Goal: Information Seeking & Learning: Learn about a topic

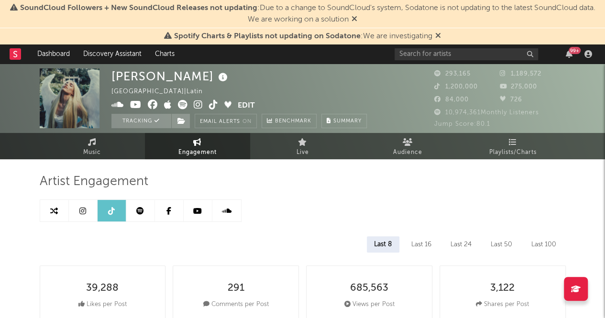
select select "6m"
click at [116, 154] on link "Music" at bounding box center [92, 146] width 105 height 26
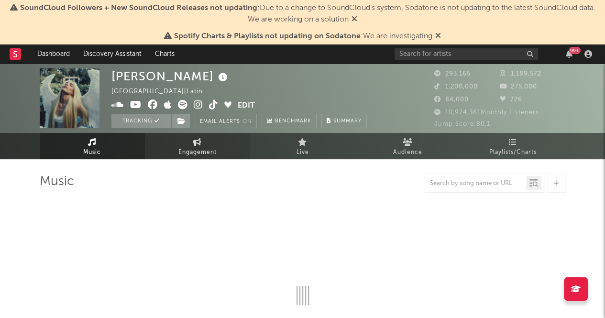
click at [202, 154] on span "Engagement" at bounding box center [197, 152] width 38 height 11
select select "1w"
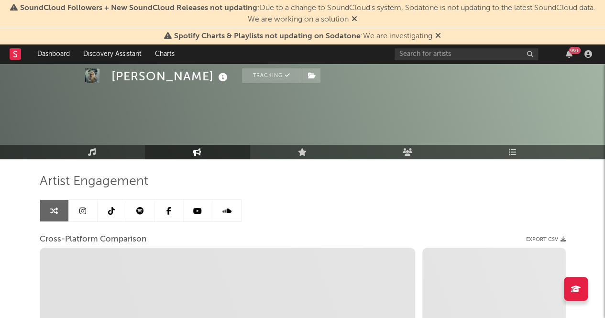
scroll to position [193, 0]
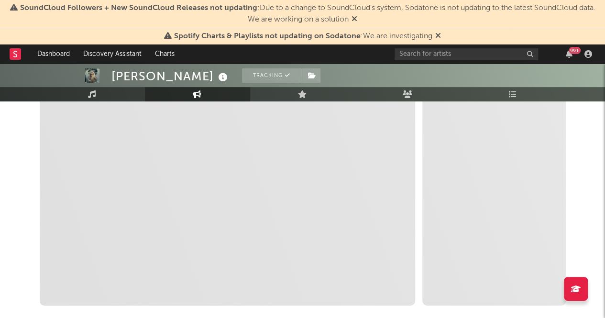
select select "1m"
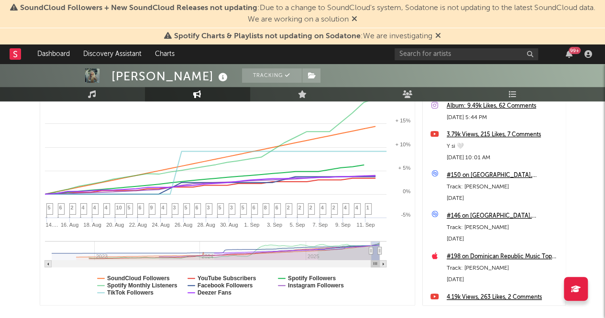
scroll to position [120, 0]
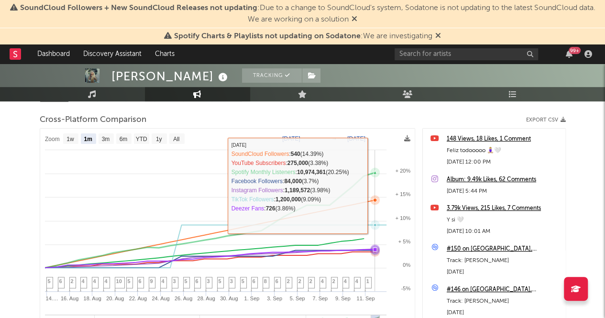
select select "1m"
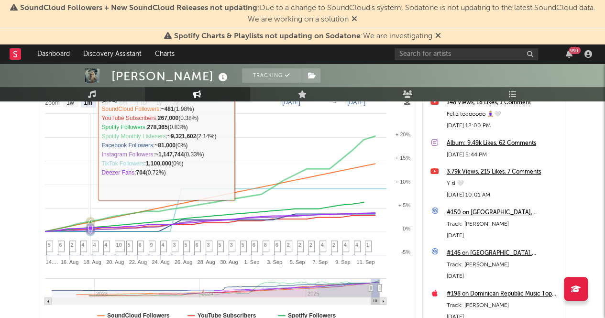
scroll to position [0, 0]
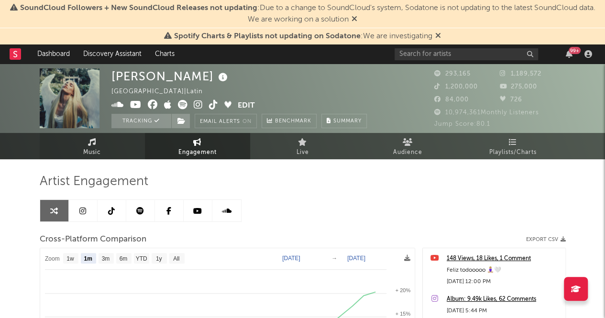
drag, startPoint x: 92, startPoint y: 145, endPoint x: 93, endPoint y: 155, distance: 9.6
click at [92, 145] on icon at bounding box center [92, 142] width 8 height 8
click at [93, 155] on span "Music" at bounding box center [92, 152] width 18 height 11
select select "6m"
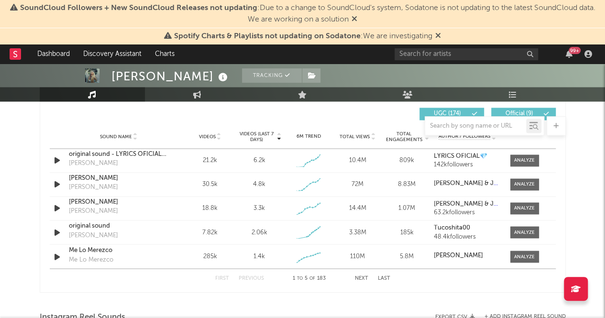
scroll to position [675, 0]
click at [521, 164] on div at bounding box center [524, 160] width 21 height 7
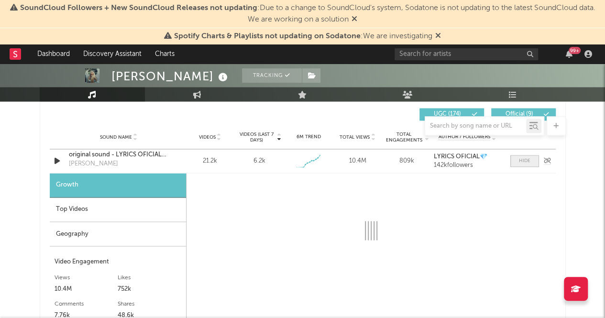
select select "1w"
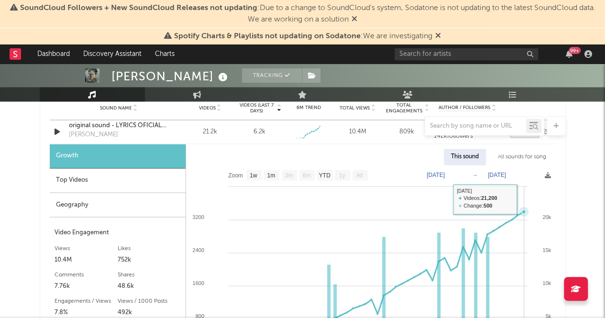
scroll to position [704, 0]
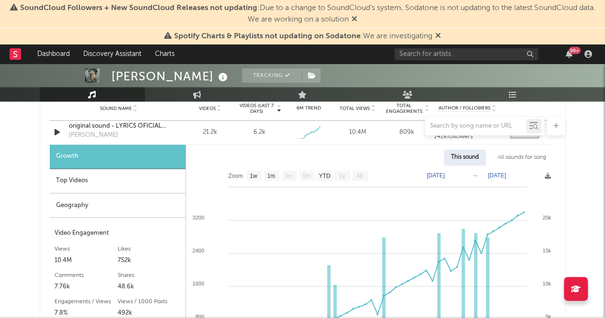
click at [72, 166] on div "Growth" at bounding box center [118, 156] width 136 height 24
click at [83, 190] on div "Top Videos" at bounding box center [118, 181] width 136 height 24
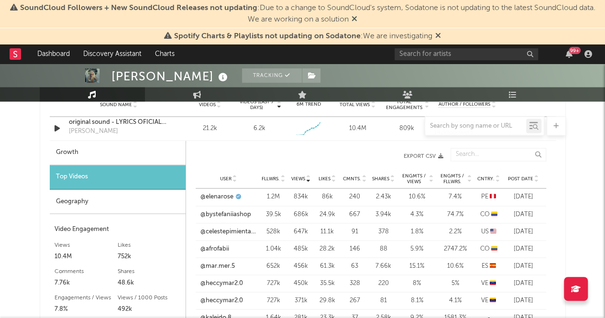
scroll to position [709, 0]
click at [114, 206] on div "Geography" at bounding box center [118, 201] width 136 height 24
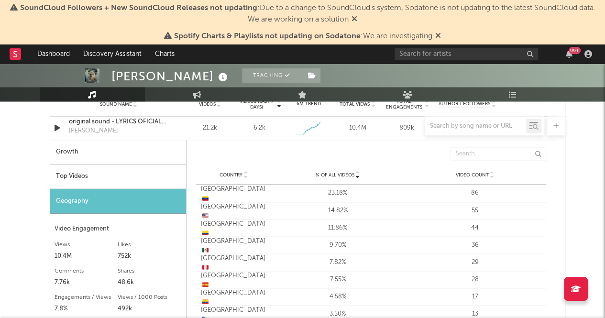
click at [99, 181] on div "Top Videos" at bounding box center [118, 177] width 136 height 24
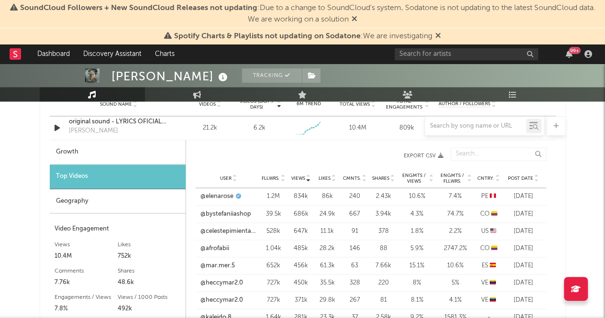
click at [86, 118] on div at bounding box center [303, 125] width 526 height 19
click at [87, 121] on div at bounding box center [303, 125] width 526 height 19
click at [89, 128] on div at bounding box center [303, 125] width 526 height 19
click at [139, 122] on div at bounding box center [303, 125] width 526 height 19
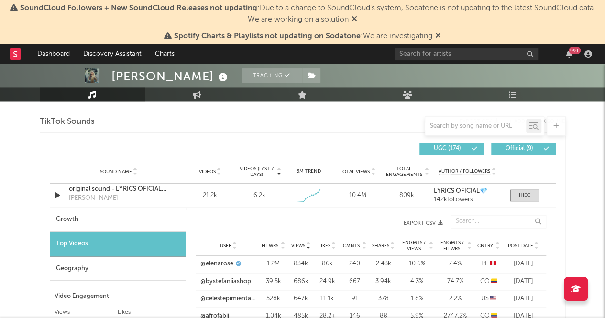
scroll to position [640, 0]
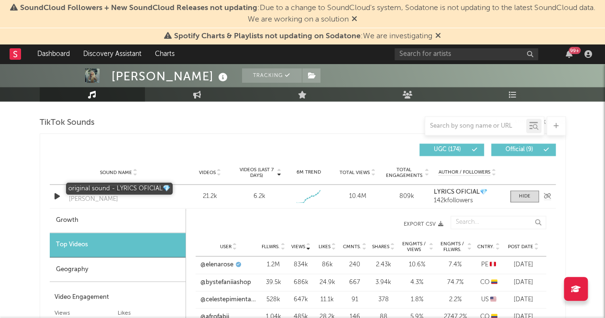
click at [97, 192] on div "original sound - LYRICS OFICIAL💎" at bounding box center [119, 191] width 100 height 10
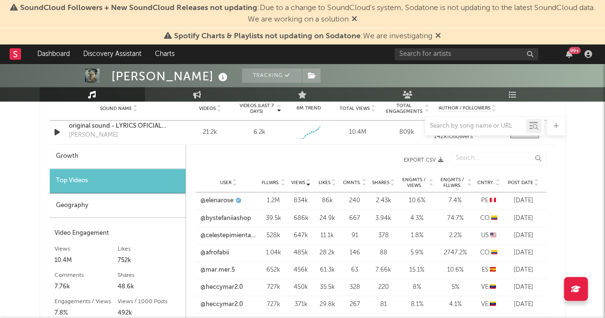
scroll to position [928, 0]
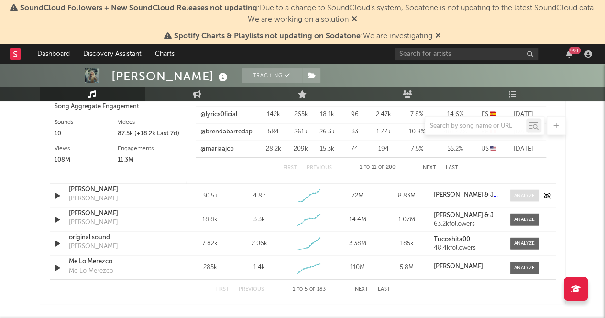
click at [522, 192] on div at bounding box center [524, 195] width 21 height 7
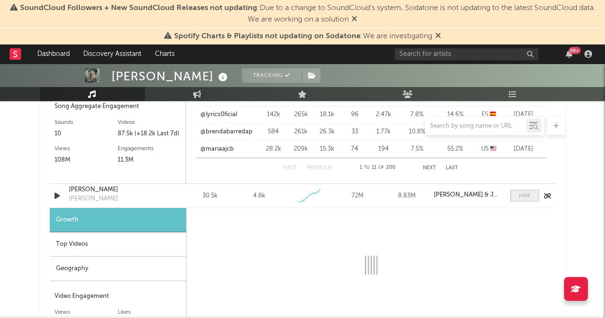
scroll to position [1028, 0]
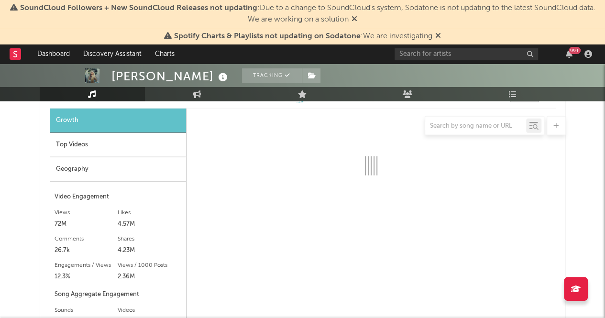
select select "1w"
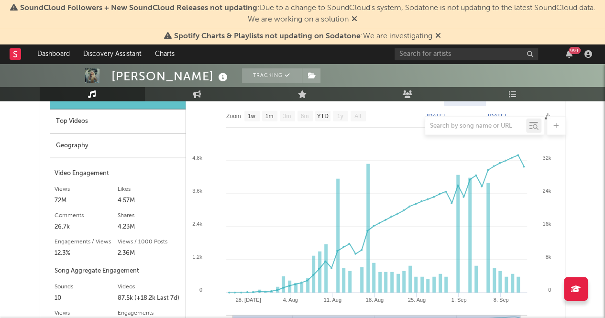
scroll to position [1254, 0]
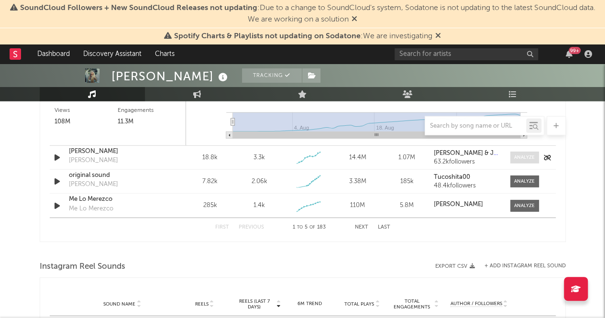
click at [520, 155] on div at bounding box center [524, 157] width 21 height 7
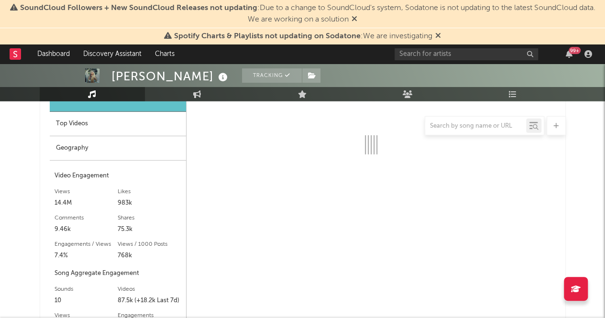
select select "1w"
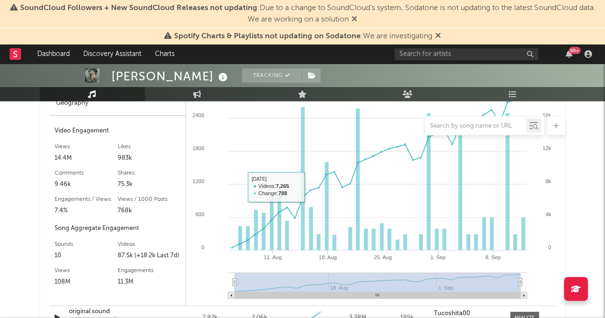
scroll to position [1550, 0]
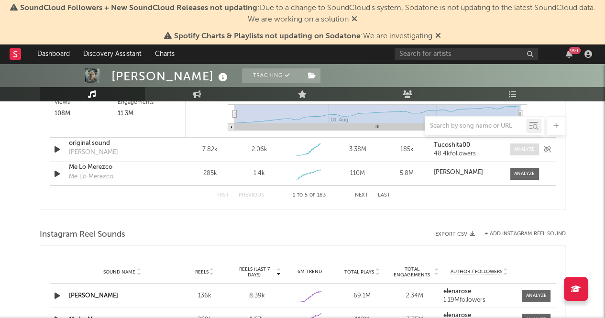
click at [531, 147] on div at bounding box center [524, 149] width 21 height 7
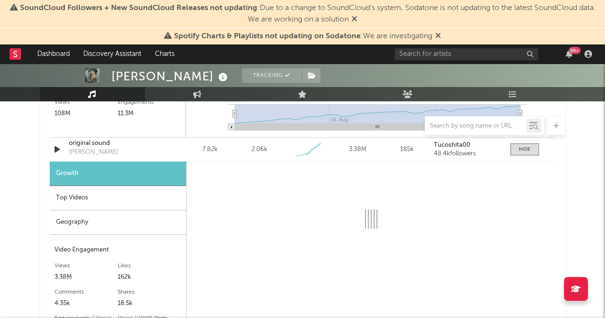
select select "1w"
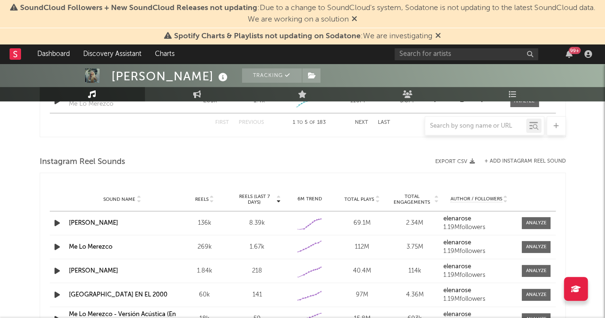
scroll to position [1918, 0]
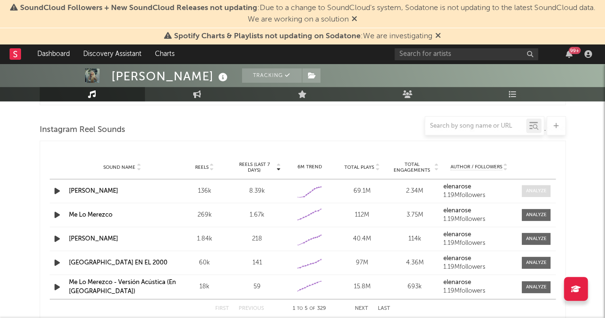
click at [527, 189] on div at bounding box center [536, 191] width 21 height 7
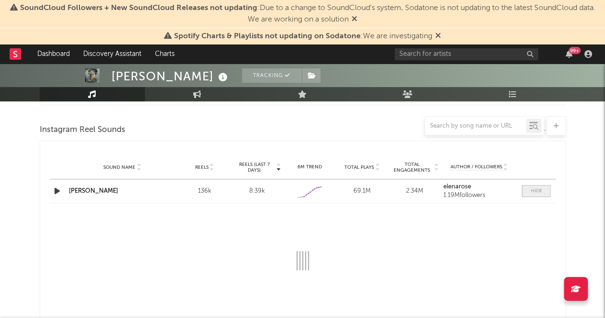
scroll to position [2044, 0]
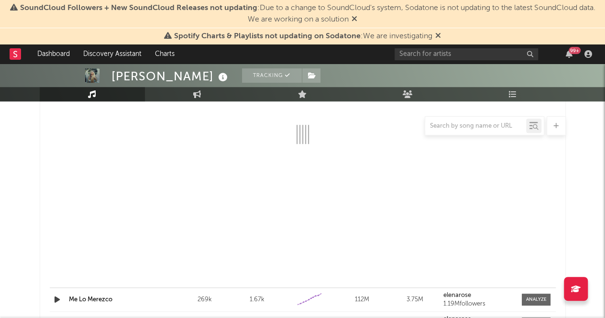
select select "1w"
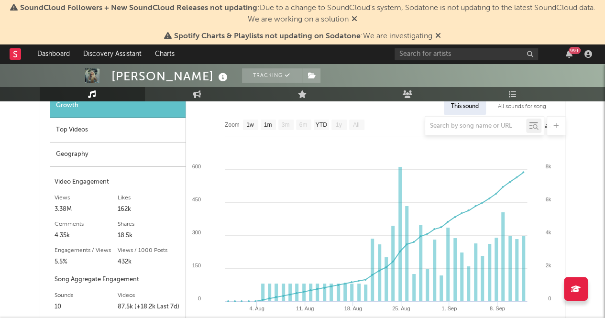
scroll to position [1569, 0]
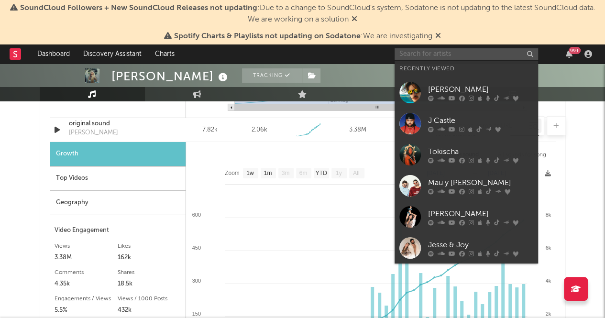
click at [445, 54] on input "text" at bounding box center [467, 54] width 144 height 12
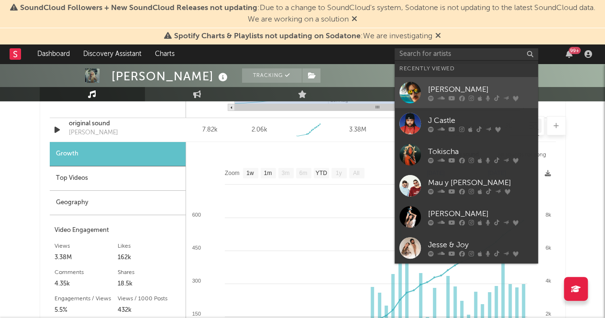
click at [443, 88] on div "[PERSON_NAME]" at bounding box center [480, 89] width 105 height 11
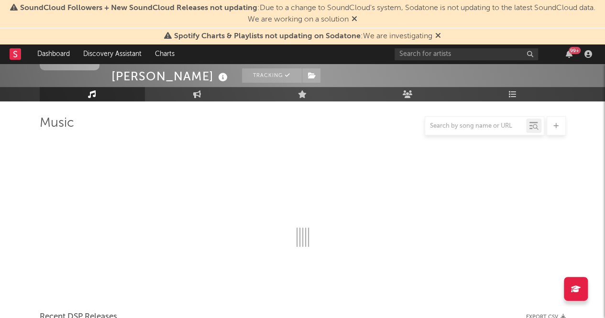
scroll to position [1037, 0]
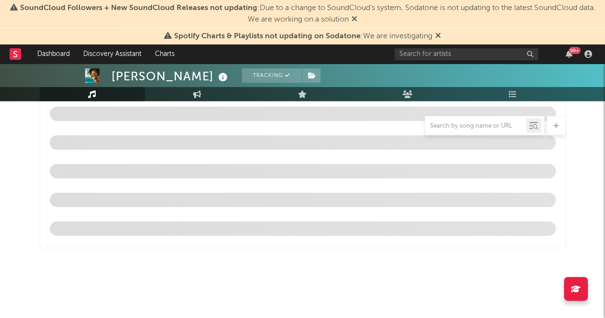
select select "6m"
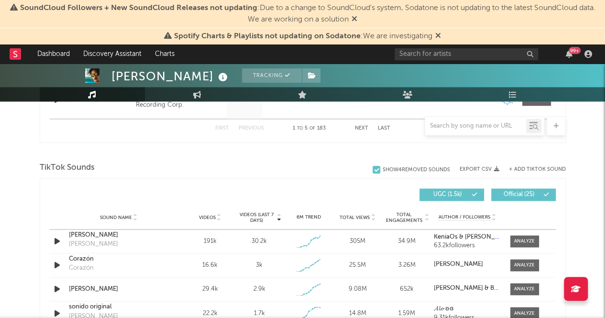
scroll to position [633, 0]
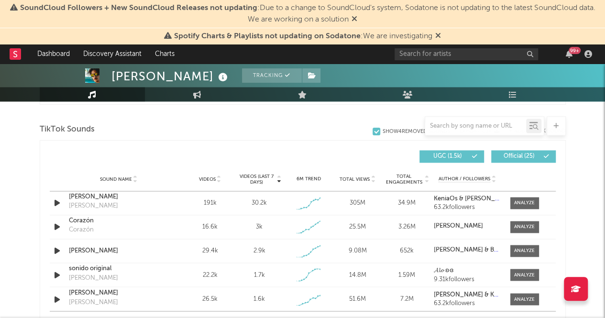
click at [139, 146] on div "Videos (last 7 days) Sound Name Videos Videos (last 7 days) Total Views Total E…" at bounding box center [303, 156] width 506 height 22
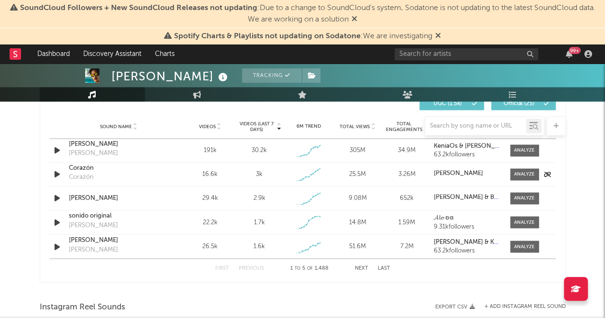
scroll to position [649, 0]
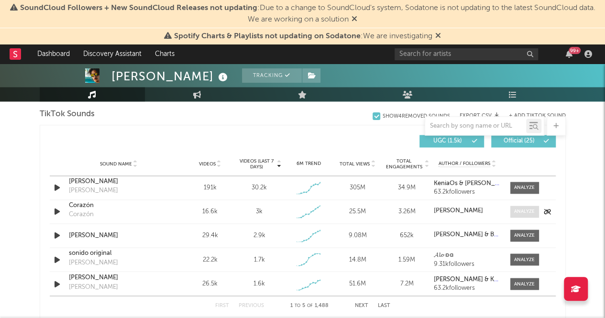
click at [516, 211] on div at bounding box center [524, 211] width 21 height 7
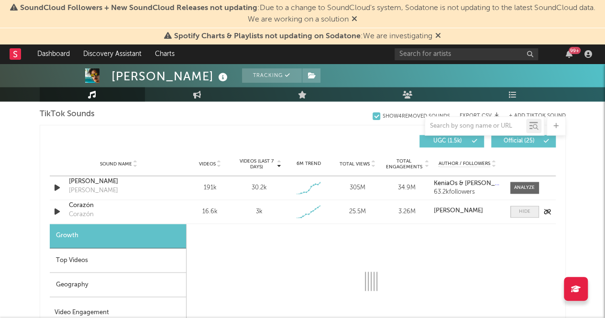
select select "1w"
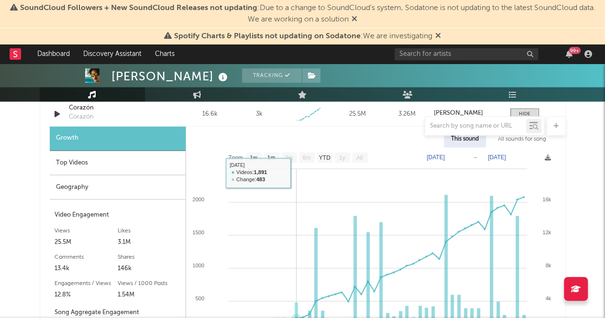
scroll to position [766, 0]
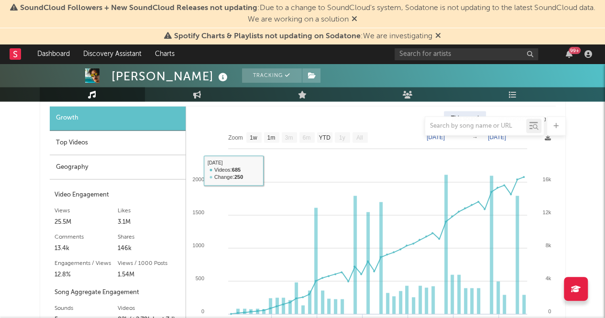
click at [101, 146] on div "Top Videos" at bounding box center [118, 143] width 136 height 24
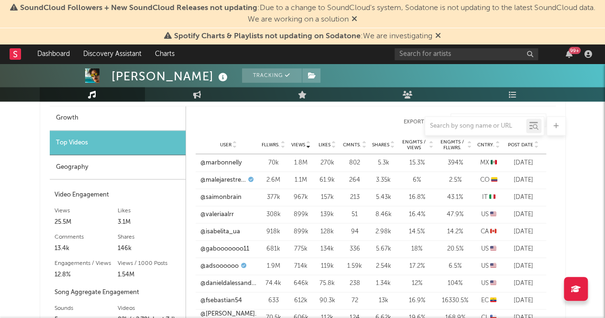
click at [108, 167] on div "Geography" at bounding box center [118, 167] width 136 height 24
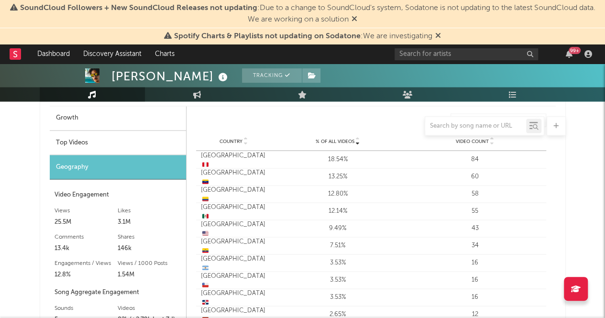
click at [127, 144] on div "Top Videos" at bounding box center [118, 143] width 136 height 24
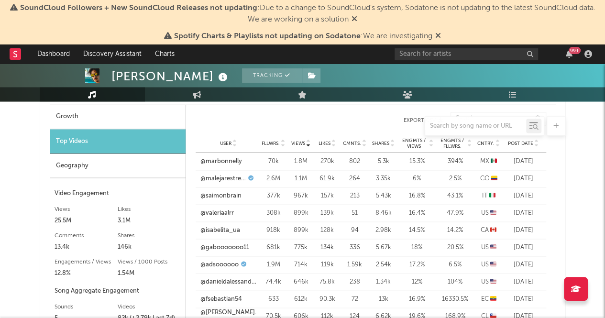
scroll to position [769, 0]
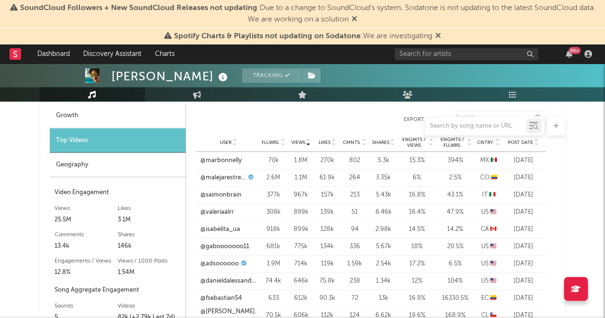
click at [119, 155] on div "Geography" at bounding box center [118, 165] width 136 height 24
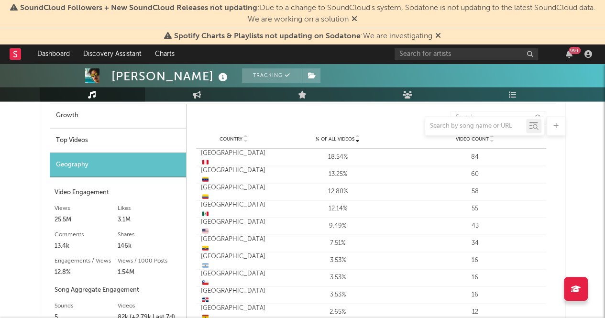
click at [112, 138] on div "Top Videos" at bounding box center [118, 140] width 136 height 24
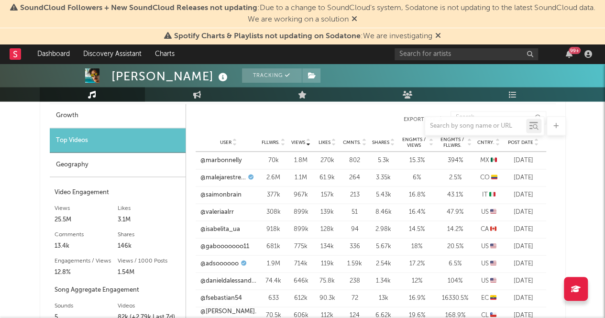
scroll to position [722, 0]
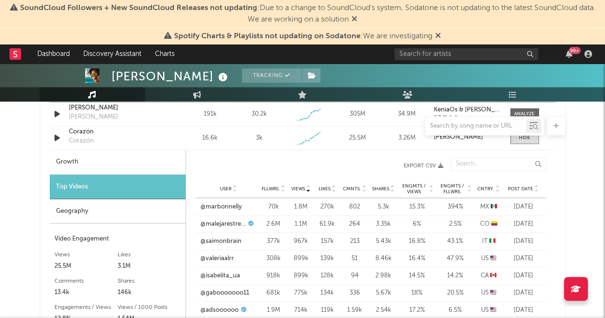
click at [307, 187] on icon at bounding box center [308, 187] width 5 height 4
click at [307, 188] on icon at bounding box center [308, 190] width 5 height 4
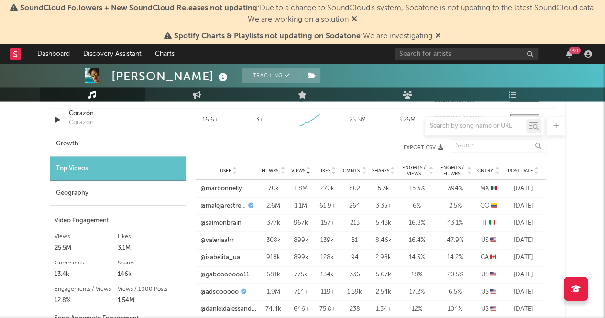
scroll to position [771, 0]
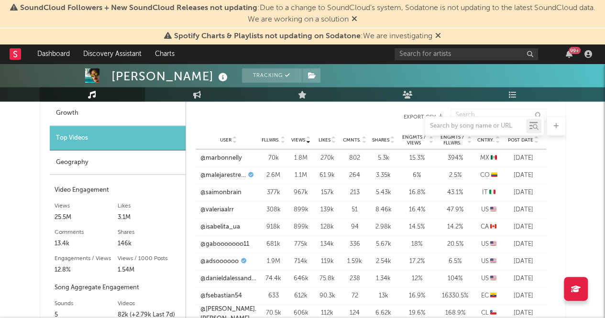
drag, startPoint x: 75, startPoint y: 155, endPoint x: 50, endPoint y: 164, distance: 25.7
click at [50, 164] on div "Geography" at bounding box center [118, 162] width 136 height 24
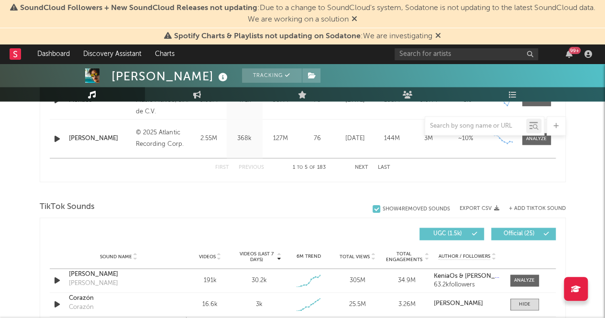
scroll to position [648, 0]
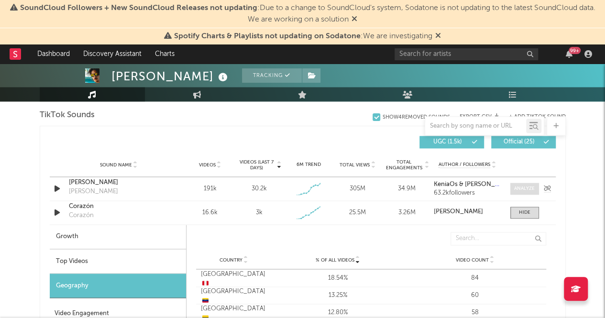
click at [528, 193] on span at bounding box center [524, 189] width 29 height 12
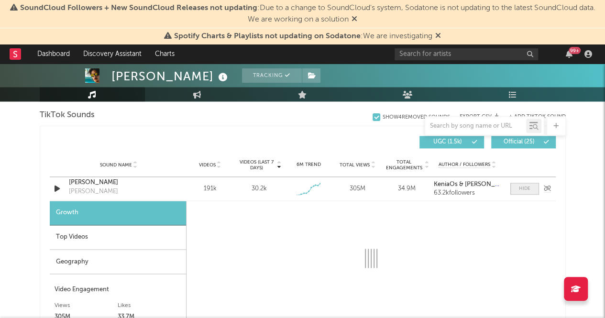
select select "1w"
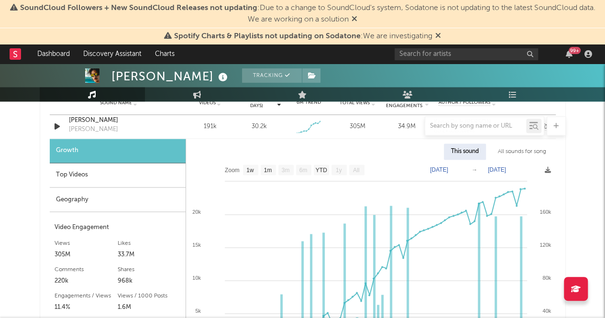
scroll to position [716, 0]
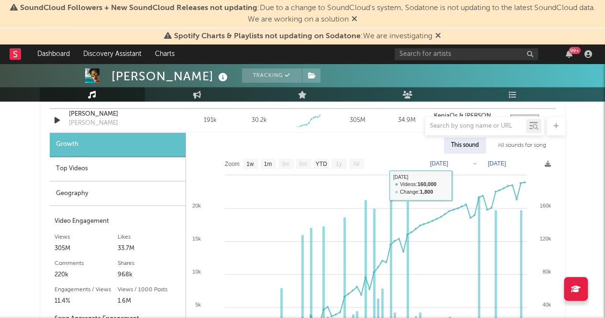
click at [109, 165] on div "Top Videos" at bounding box center [118, 169] width 136 height 24
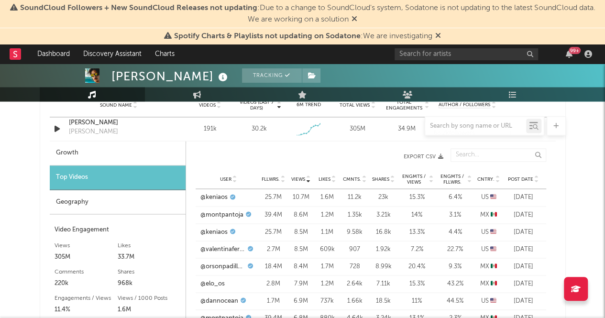
scroll to position [695, 0]
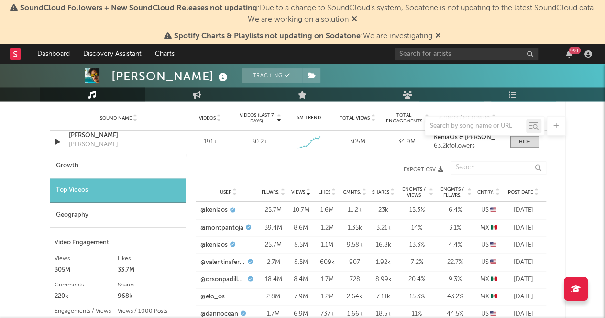
click at [78, 221] on div "Geography" at bounding box center [118, 215] width 136 height 24
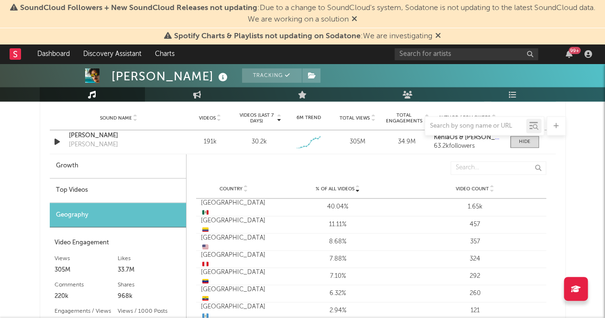
click at [95, 183] on div "Top Videos" at bounding box center [118, 190] width 136 height 24
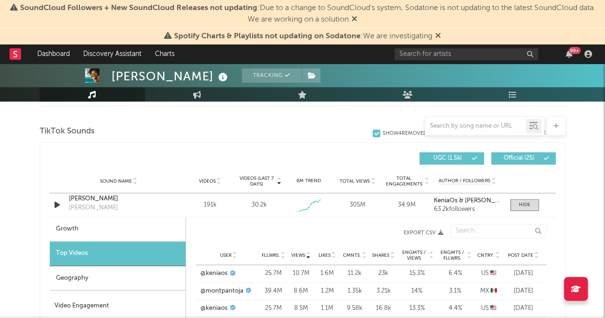
scroll to position [619, 0]
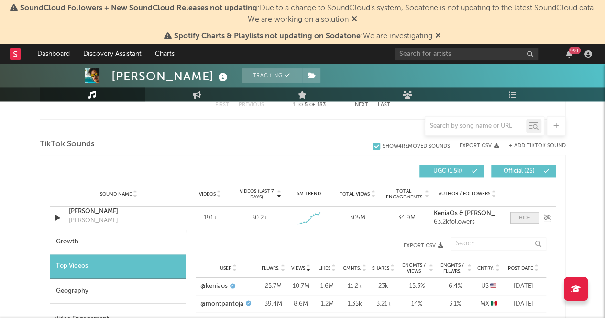
click at [530, 215] on span at bounding box center [524, 218] width 29 height 12
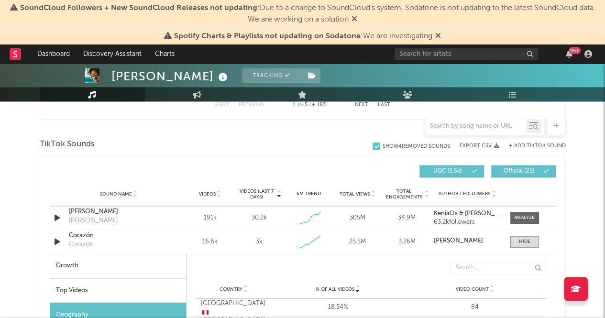
scroll to position [720, 0]
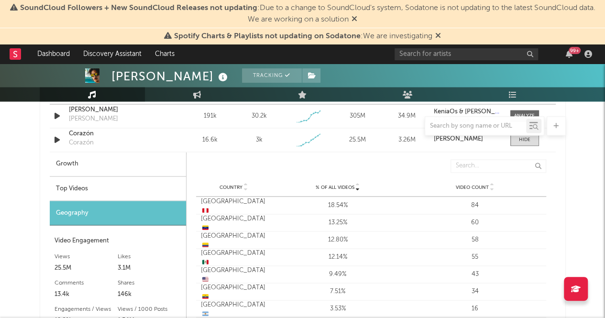
click at [90, 128] on div at bounding box center [303, 125] width 526 height 19
click at [95, 137] on div "Corazón" at bounding box center [119, 134] width 100 height 10
click at [78, 181] on div "Top Videos" at bounding box center [118, 189] width 136 height 24
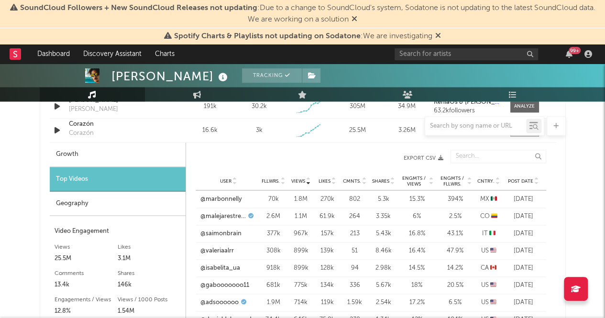
scroll to position [731, 0]
click at [34, 142] on div "[PERSON_NAME] Tracking [GEOGRAPHIC_DATA] | Pop in Spanish Edit Tracking Email A…" at bounding box center [302, 187] width 605 height 1709
click at [577, 181] on div "[PERSON_NAME] Tracking [GEOGRAPHIC_DATA] | Pop in Spanish Edit Tracking Email A…" at bounding box center [302, 187] width 605 height 1709
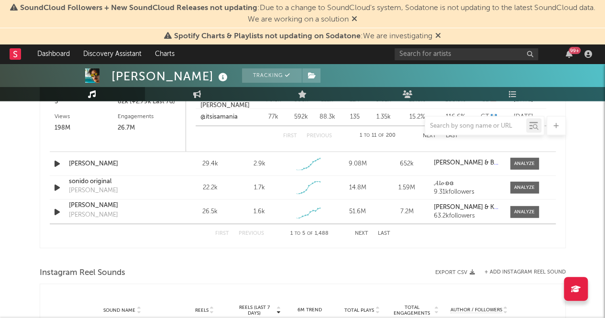
scroll to position [941, 0]
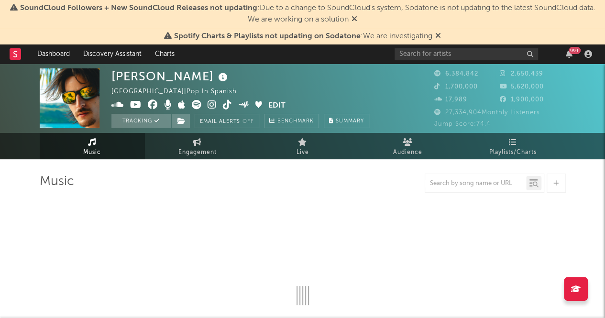
select select "6m"
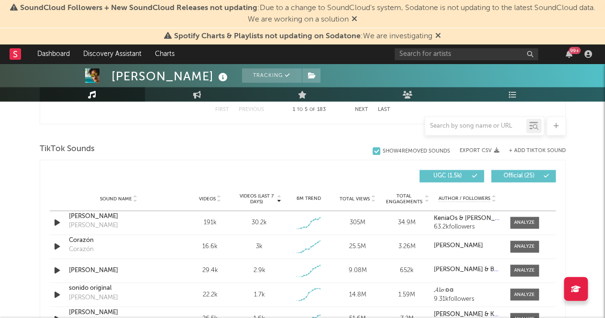
scroll to position [683, 0]
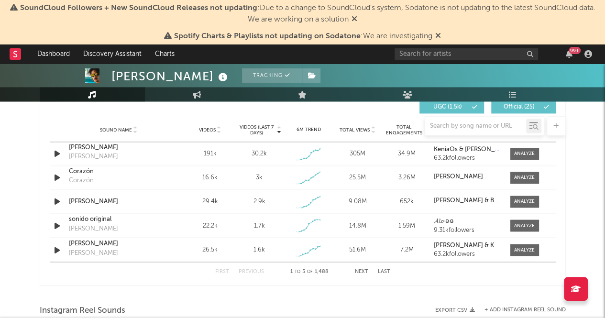
click at [365, 271] on button "Next" at bounding box center [361, 271] width 13 height 5
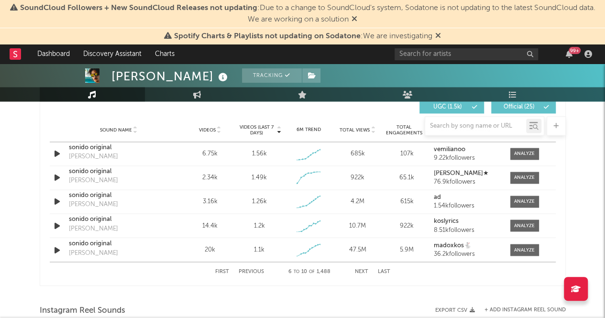
click at [365, 271] on button "Next" at bounding box center [361, 271] width 13 height 5
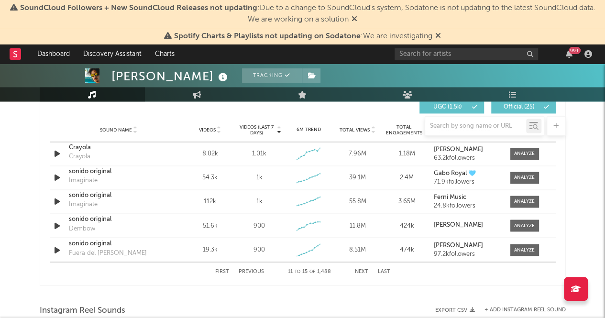
click at [365, 271] on button "Next" at bounding box center [361, 271] width 13 height 5
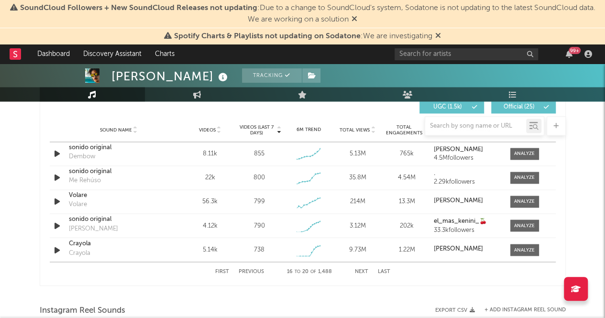
click at [254, 270] on button "Previous" at bounding box center [251, 271] width 25 height 5
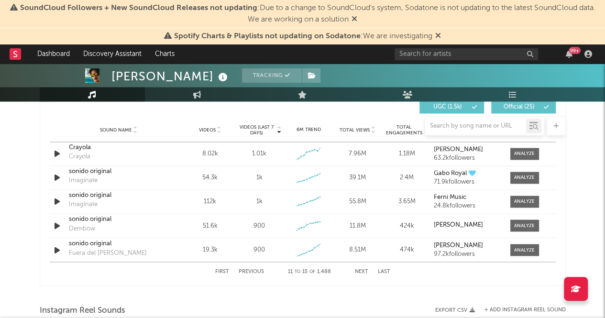
click at [254, 270] on button "Previous" at bounding box center [251, 271] width 25 height 5
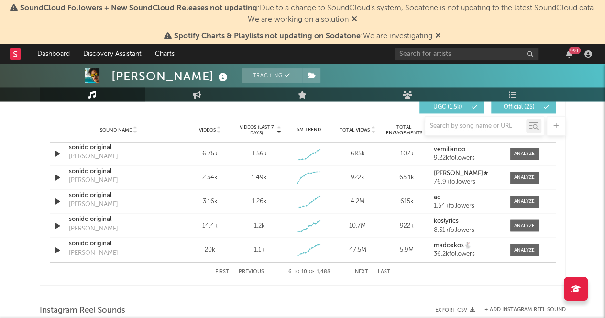
click at [254, 270] on button "Previous" at bounding box center [251, 271] width 25 height 5
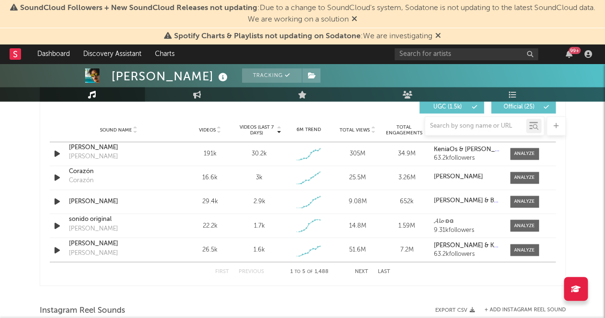
click at [254, 270] on button "Previous" at bounding box center [251, 271] width 25 height 5
click at [86, 169] on div "Corazón" at bounding box center [119, 172] width 100 height 10
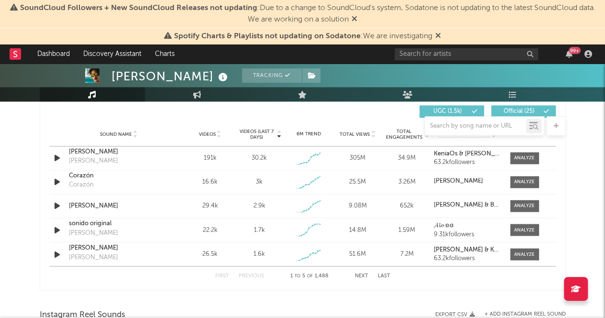
scroll to position [679, 0]
click at [119, 132] on div at bounding box center [303, 125] width 526 height 19
click at [135, 134] on div at bounding box center [303, 125] width 526 height 19
click at [125, 131] on div at bounding box center [303, 125] width 526 height 19
click at [212, 135] on div "Videos" at bounding box center [210, 133] width 44 height 7
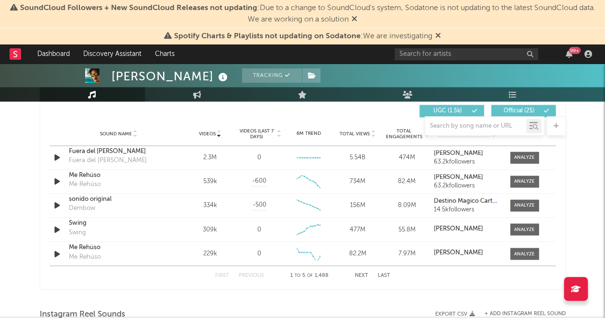
click at [212, 135] on div "Videos" at bounding box center [210, 133] width 44 height 7
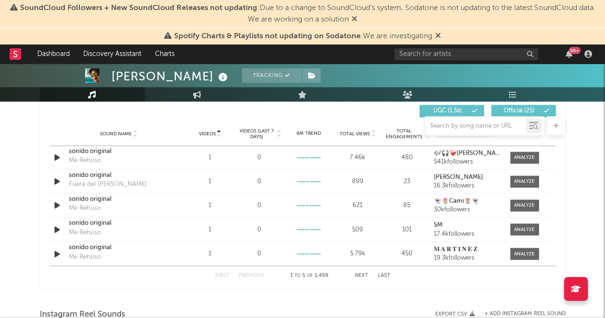
click at [212, 131] on div at bounding box center [303, 125] width 526 height 19
click at [211, 133] on div at bounding box center [303, 125] width 526 height 19
click at [217, 135] on div at bounding box center [303, 125] width 526 height 19
click at [267, 133] on div at bounding box center [303, 125] width 526 height 19
click at [258, 132] on div at bounding box center [303, 125] width 526 height 19
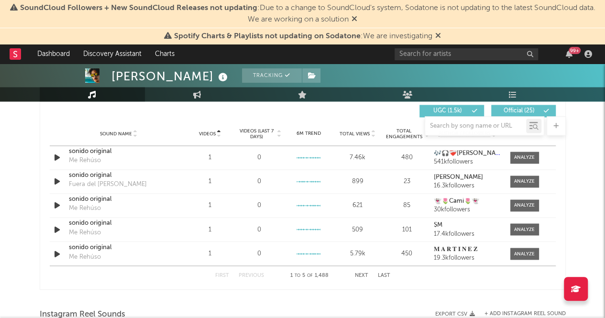
click at [212, 137] on div "Sound Name Videos Videos (last 7 days) Weekly Growth % 6M Trend Total Views Tot…" at bounding box center [303, 134] width 506 height 24
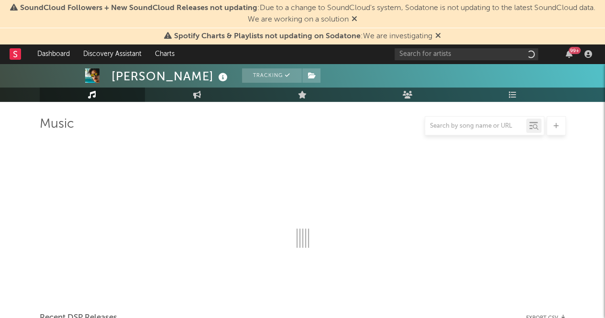
scroll to position [58, 0]
select select "6m"
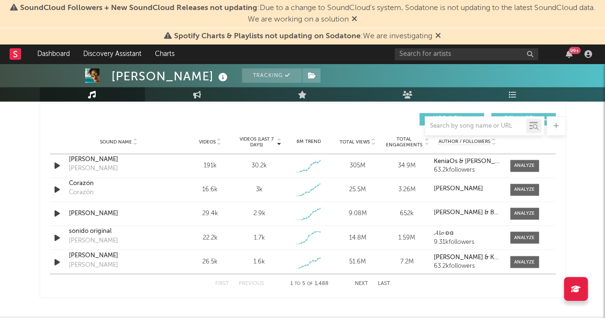
scroll to position [670, 0]
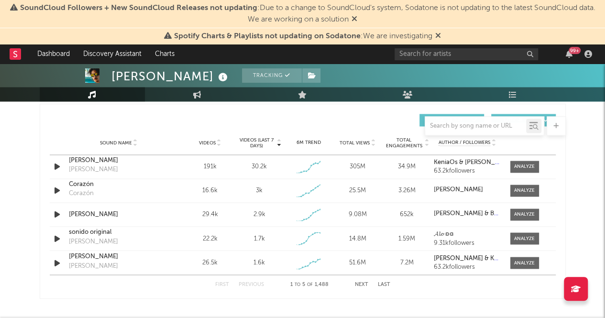
click at [53, 135] on div "Sound Name Videos Videos (last 7 days) Weekly Growth % 6M Trend Total Views Tot…" at bounding box center [303, 143] width 506 height 24
click at [359, 283] on button "Next" at bounding box center [361, 284] width 13 height 5
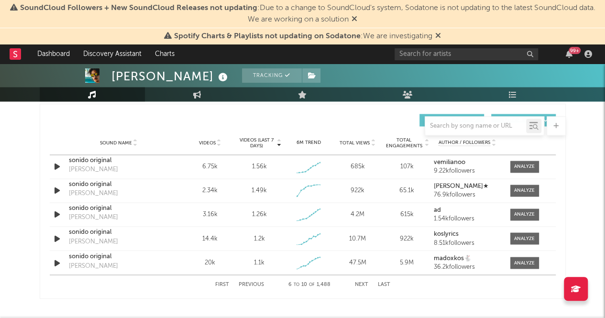
click at [359, 283] on button "Next" at bounding box center [361, 284] width 13 height 5
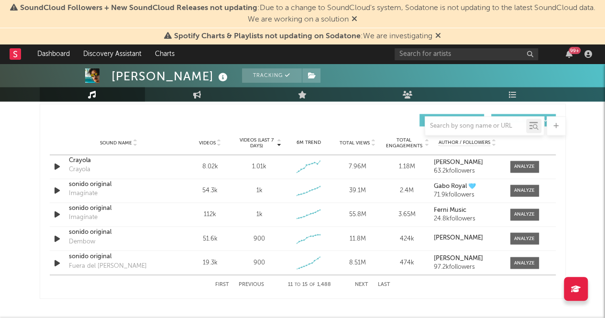
click at [359, 283] on button "Next" at bounding box center [361, 284] width 13 height 5
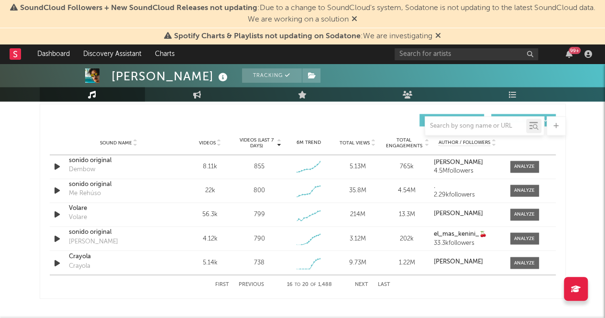
click at [359, 283] on button "Next" at bounding box center [361, 284] width 13 height 5
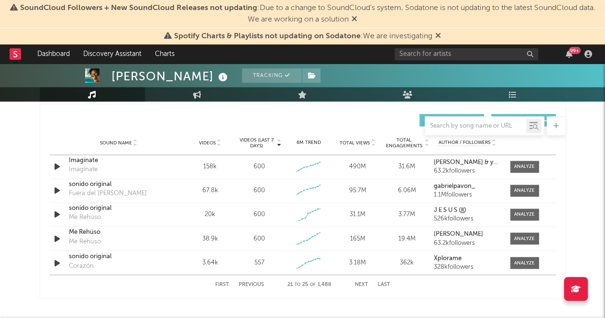
click at [359, 283] on button "Next" at bounding box center [361, 284] width 13 height 5
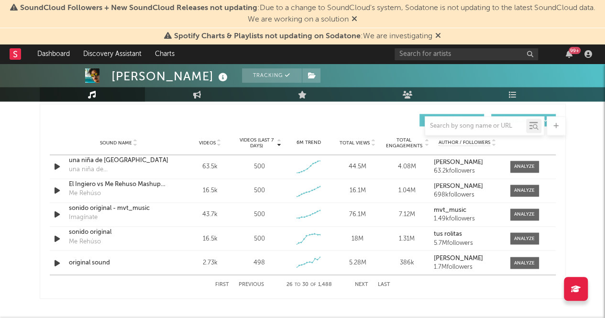
click at [359, 283] on button "Next" at bounding box center [361, 284] width 13 height 5
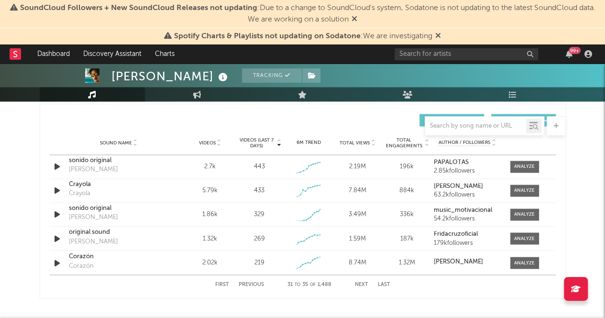
click at [359, 283] on button "Next" at bounding box center [361, 284] width 13 height 5
click at [447, 124] on input "text" at bounding box center [475, 126] width 101 height 8
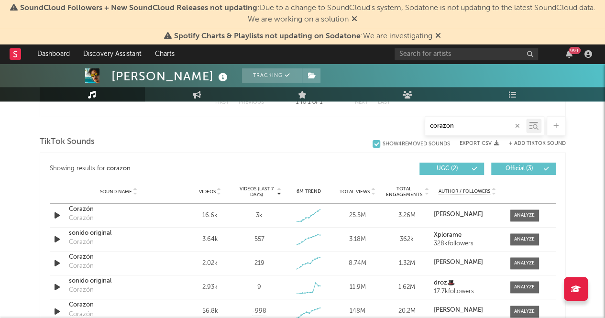
scroll to position [444, 0]
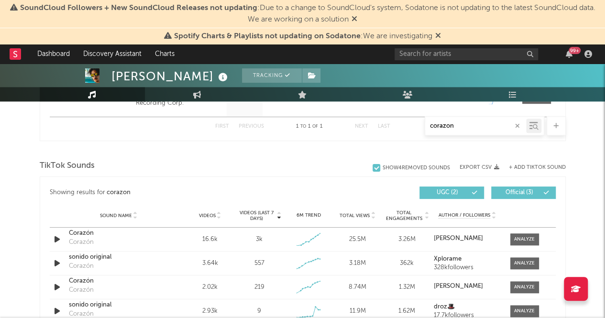
type input "corazon"
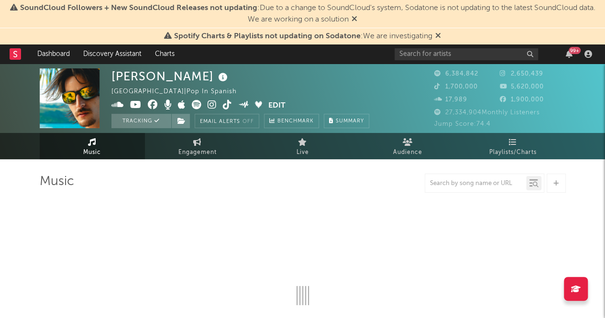
select select "6m"
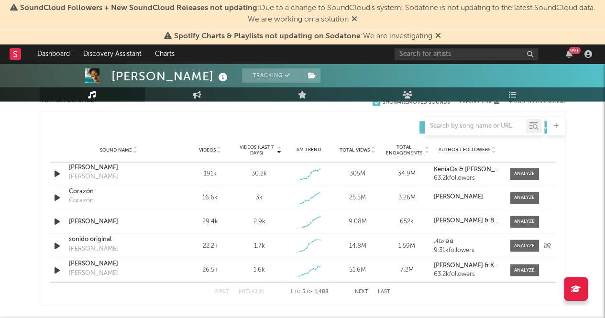
scroll to position [663, 0]
click at [360, 288] on button "Next" at bounding box center [361, 290] width 13 height 5
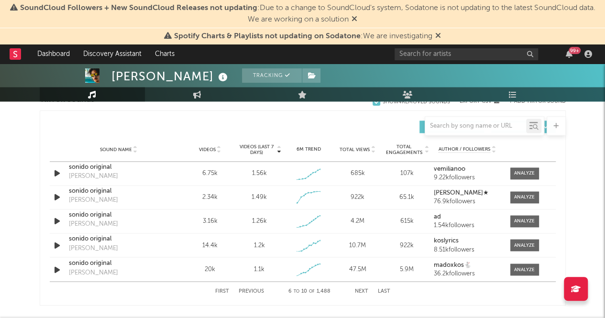
click at [360, 288] on button "Next" at bounding box center [361, 290] width 13 height 5
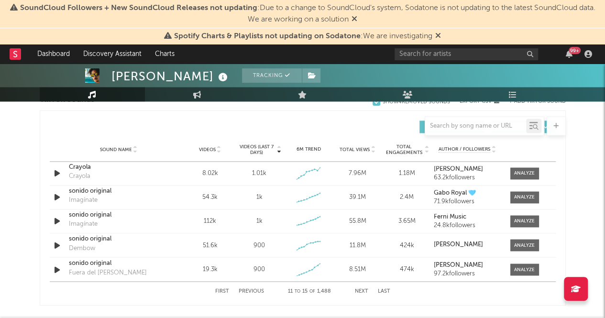
click at [360, 288] on button "Next" at bounding box center [361, 290] width 13 height 5
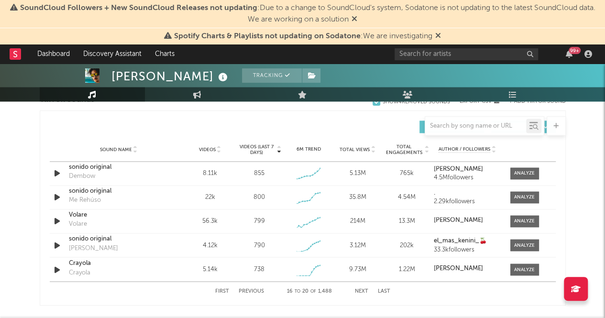
click at [359, 288] on button "Next" at bounding box center [361, 290] width 13 height 5
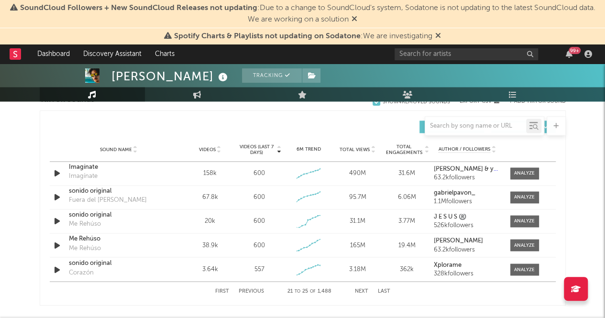
click at [357, 282] on div "First Previous 21 to 25 of 1,488 Next Last" at bounding box center [302, 291] width 175 height 19
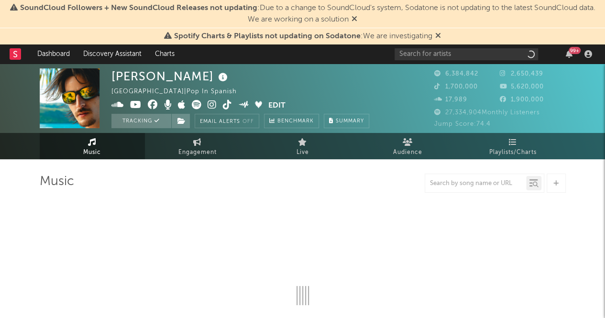
scroll to position [0, 0]
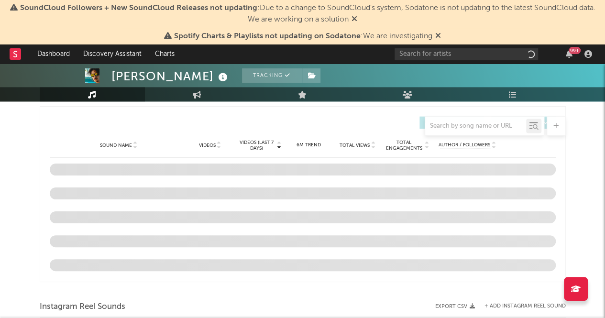
select select "6m"
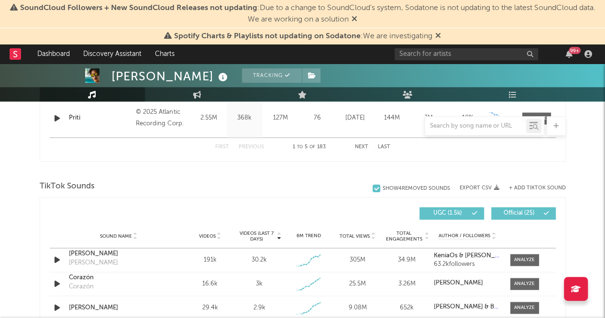
scroll to position [577, 0]
click at [373, 189] on div at bounding box center [377, 188] width 8 height 8
click at [373, 189] on input "Show 4 Removed Sounds" at bounding box center [373, 188] width 0 height 10
click at [373, 188] on div at bounding box center [377, 188] width 8 height 8
click at [373, 188] on input "Show 4 Removed Sounds" at bounding box center [373, 188] width 0 height 10
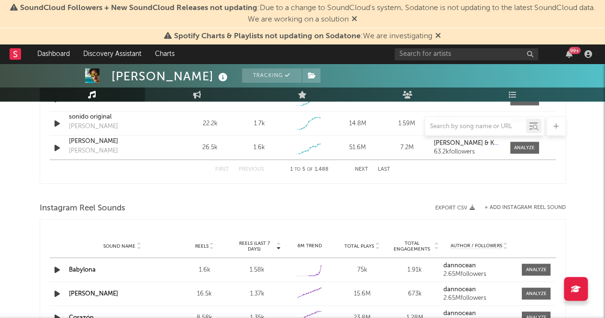
scroll to position [862, 0]
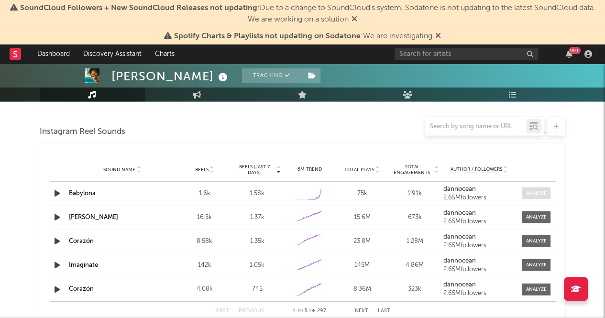
click at [531, 190] on div at bounding box center [536, 192] width 21 height 7
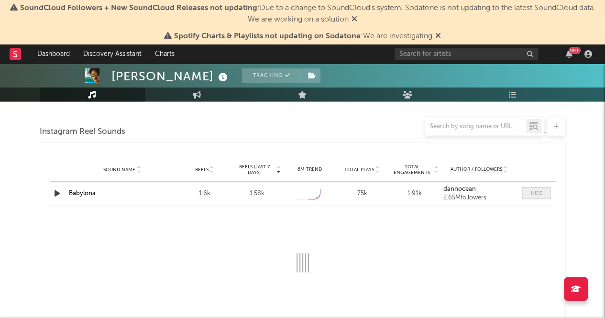
select select "1w"
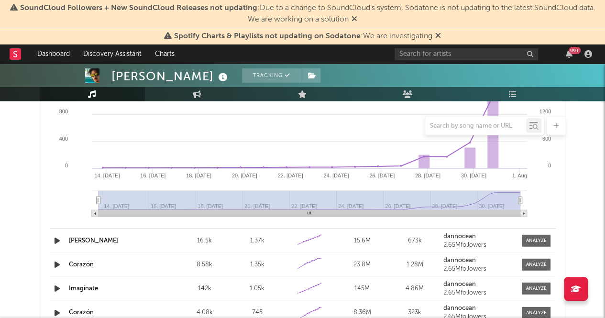
scroll to position [1026, 0]
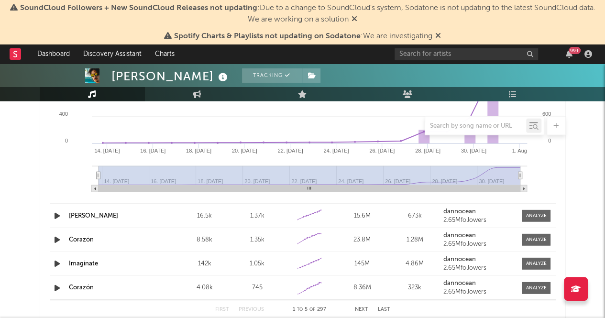
click at [535, 232] on div "Sound Name Corazón Reels 8.58k Reels (last 7 days) 1.35k 6M Trend Created with …" at bounding box center [303, 239] width 506 height 23
click at [532, 236] on div at bounding box center [536, 239] width 21 height 7
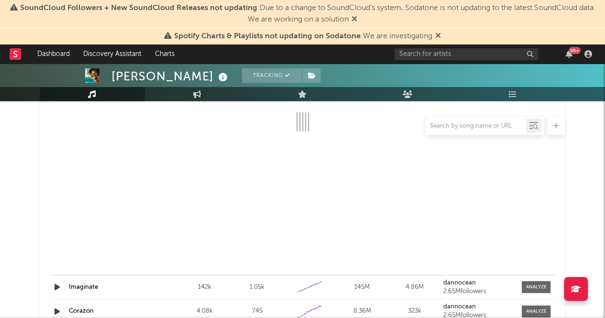
select select "1w"
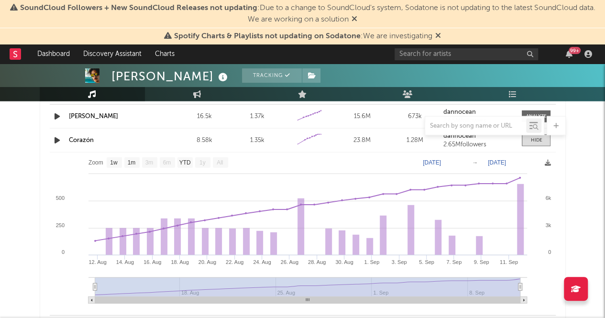
scroll to position [1125, 0]
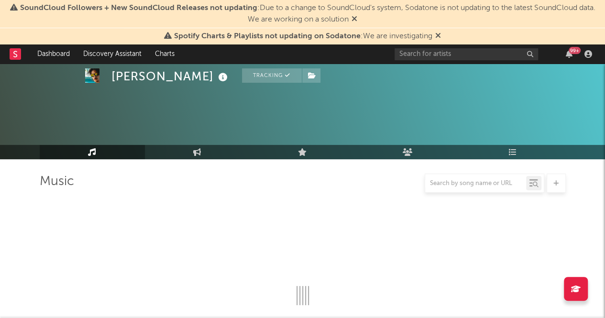
scroll to position [174, 0]
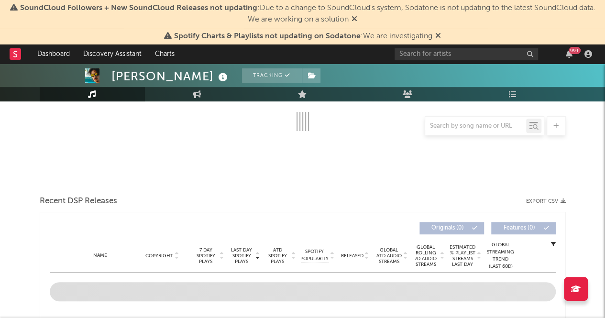
select select "6m"
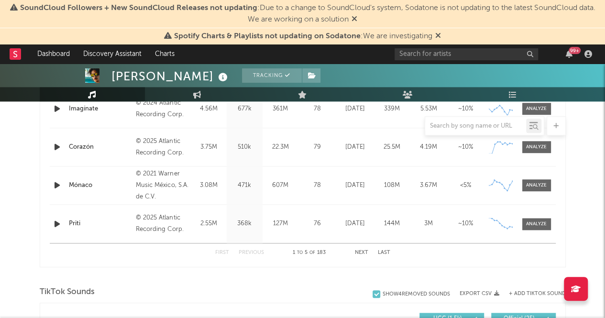
scroll to position [680, 0]
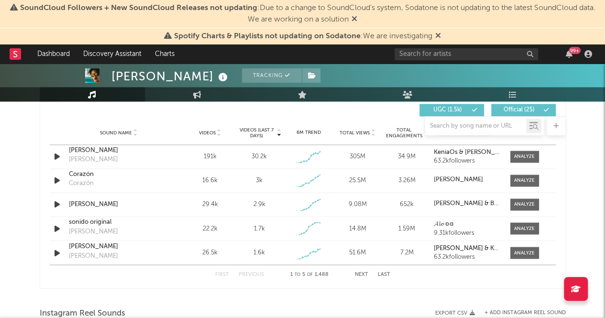
click at [366, 273] on button "Next" at bounding box center [361, 274] width 13 height 5
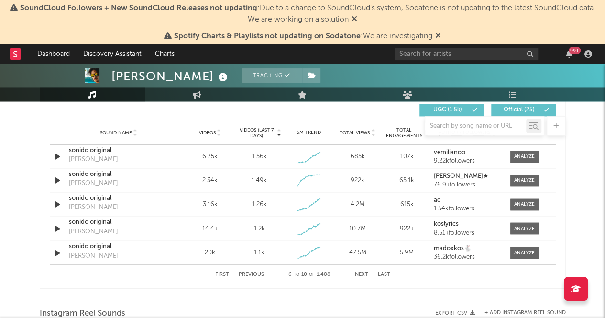
click at [366, 273] on button "Next" at bounding box center [361, 274] width 13 height 5
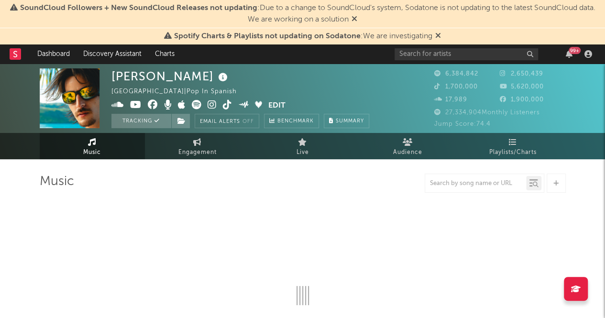
select select "6m"
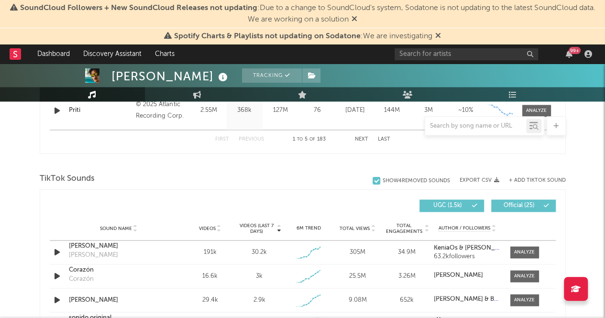
scroll to position [589, 0]
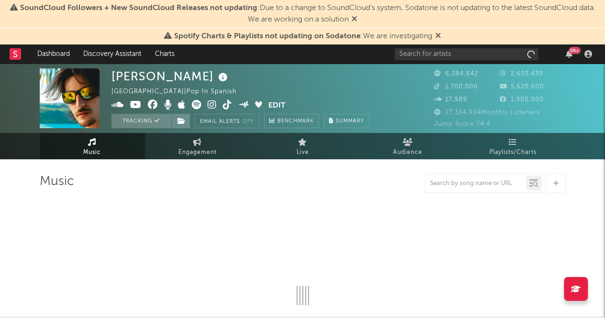
select select "6m"
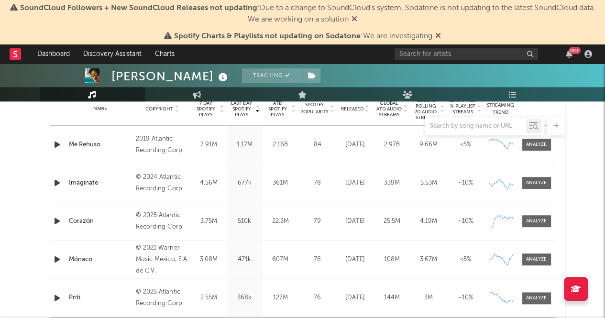
scroll to position [664, 0]
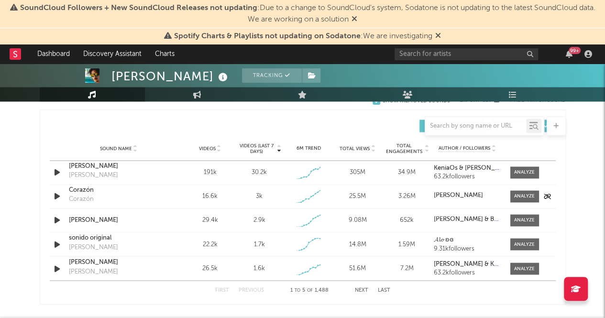
click at [524, 202] on div "Sound Name Corazón Corazón Videos 16.6k Videos (last 7 days) 3k Weekly Growth %…" at bounding box center [303, 196] width 506 height 23
click at [527, 197] on div at bounding box center [524, 196] width 21 height 7
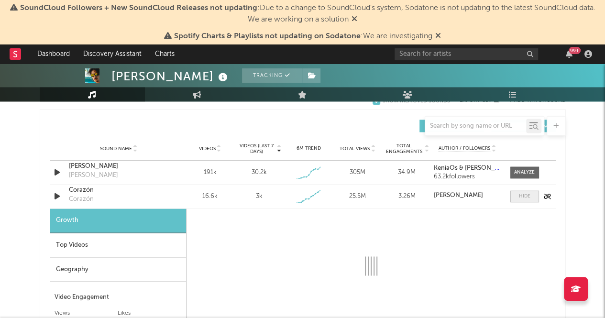
select select "1w"
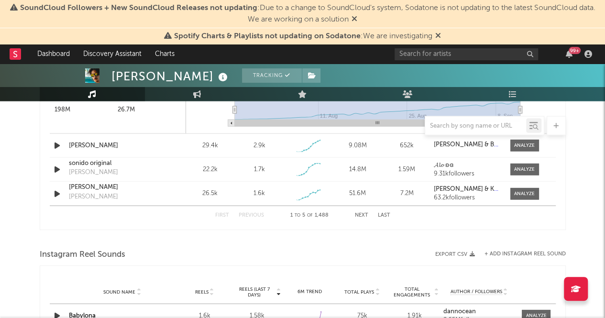
scroll to position [797, 0]
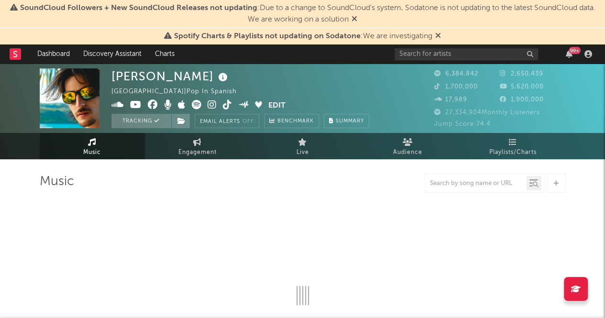
select select "6m"
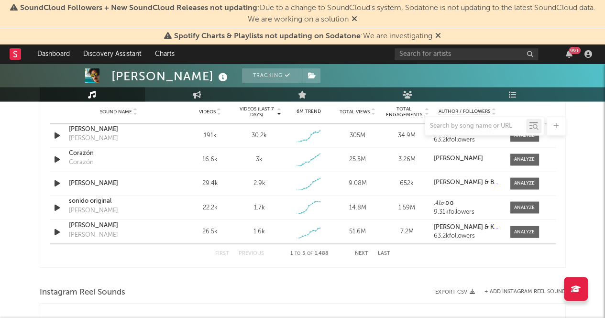
scroll to position [673, 0]
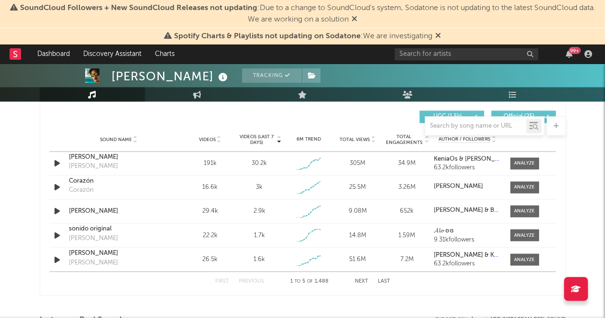
click at [20, 199] on div "[PERSON_NAME] Tracking [GEOGRAPHIC_DATA] | Pop in Spanish Edit Tracking Email A…" at bounding box center [302, 113] width 605 height 1445
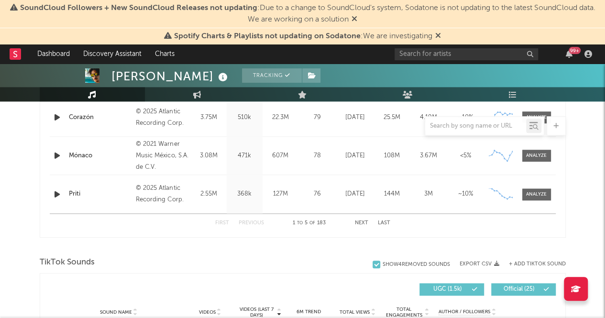
scroll to position [611, 0]
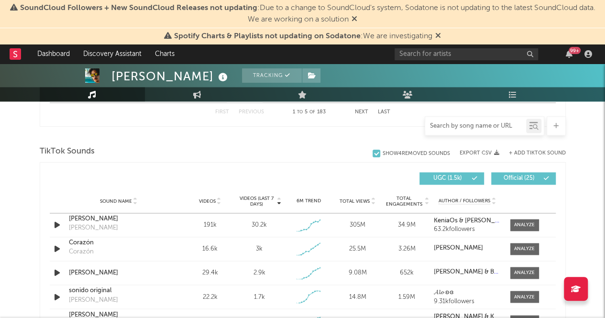
click at [471, 126] on input "text" at bounding box center [475, 126] width 101 height 8
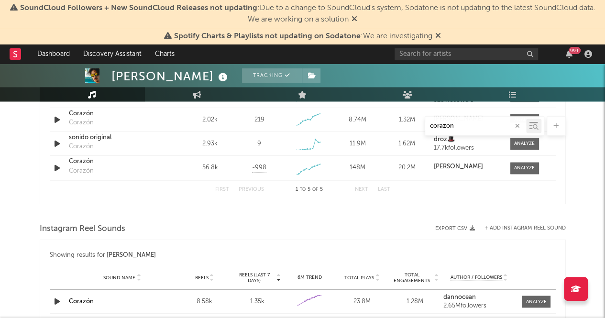
scroll to position [535, 0]
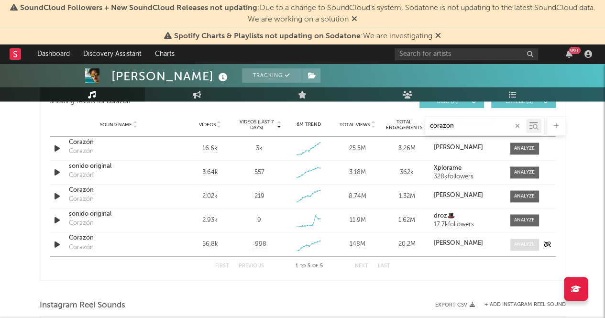
type input "corazon"
click at [524, 243] on div at bounding box center [524, 244] width 21 height 7
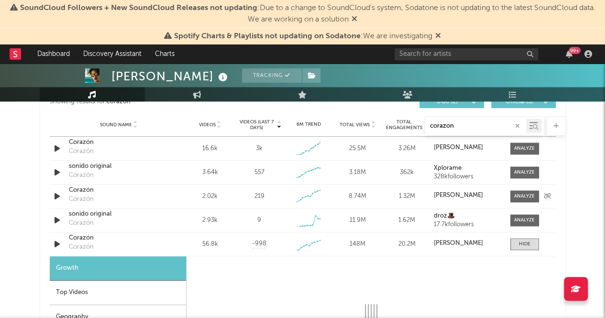
select select "1w"
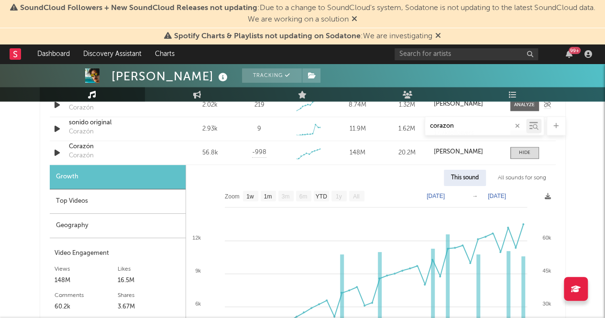
scroll to position [627, 0]
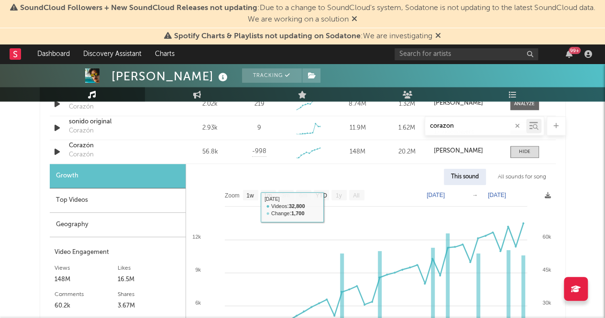
click at [95, 199] on div "Top Videos" at bounding box center [118, 200] width 136 height 24
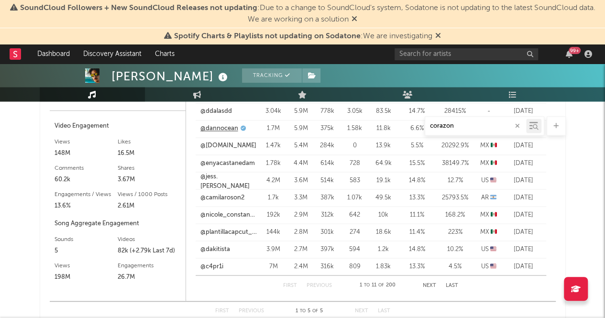
scroll to position [753, 0]
click at [427, 278] on div "First Previous 1 to 11 of 200 Next Last" at bounding box center [370, 285] width 175 height 19
click at [432, 286] on button "Next" at bounding box center [429, 285] width 13 height 5
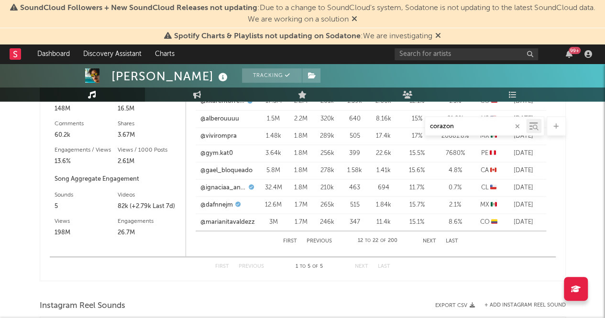
scroll to position [643, 0]
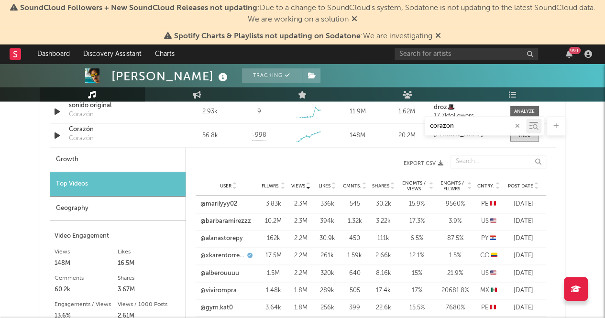
click at [101, 207] on div "Geography" at bounding box center [118, 209] width 136 height 24
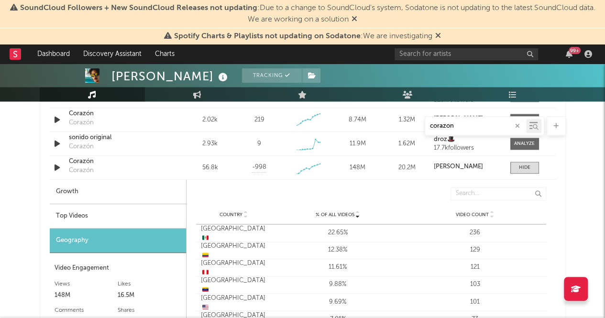
scroll to position [613, 0]
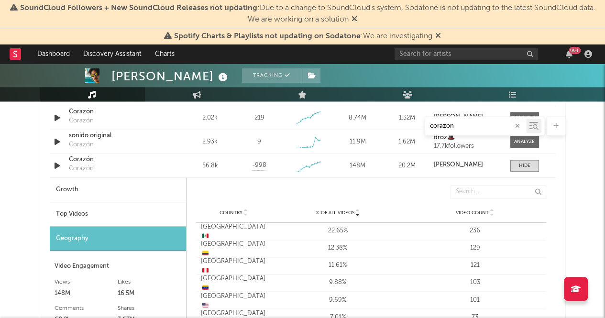
click at [83, 211] on div "Top Videos" at bounding box center [118, 214] width 136 height 24
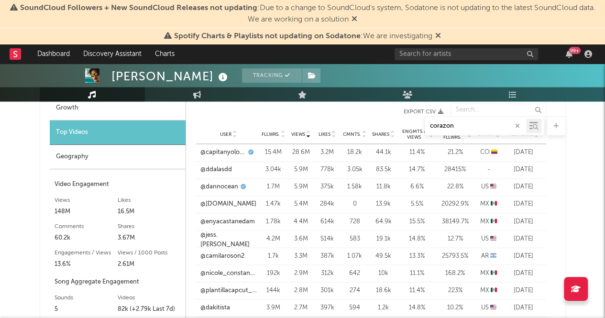
scroll to position [696, 0]
click at [108, 154] on div "Geography" at bounding box center [118, 156] width 136 height 24
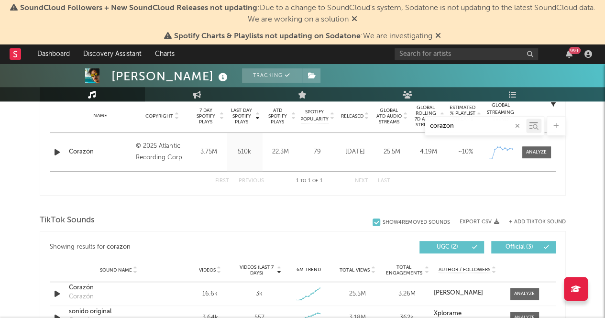
scroll to position [0, 0]
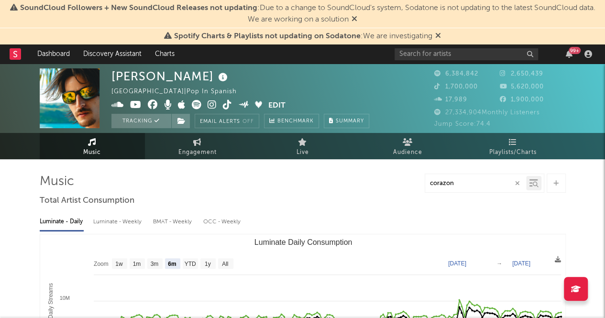
click at [60, 109] on img at bounding box center [70, 98] width 60 height 60
